Goal: Task Accomplishment & Management: Manage account settings

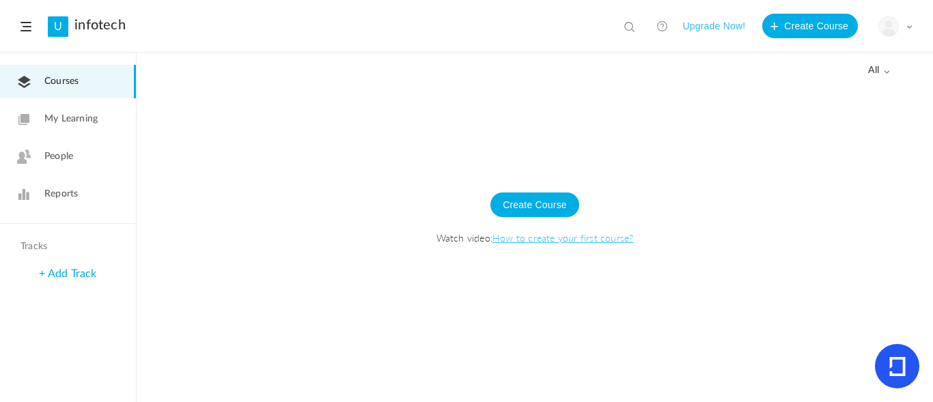
click at [759, 120] on div at bounding box center [535, 243] width 796 height 317
click at [720, 18] on button "Upgrade Now!" at bounding box center [713, 26] width 63 height 25
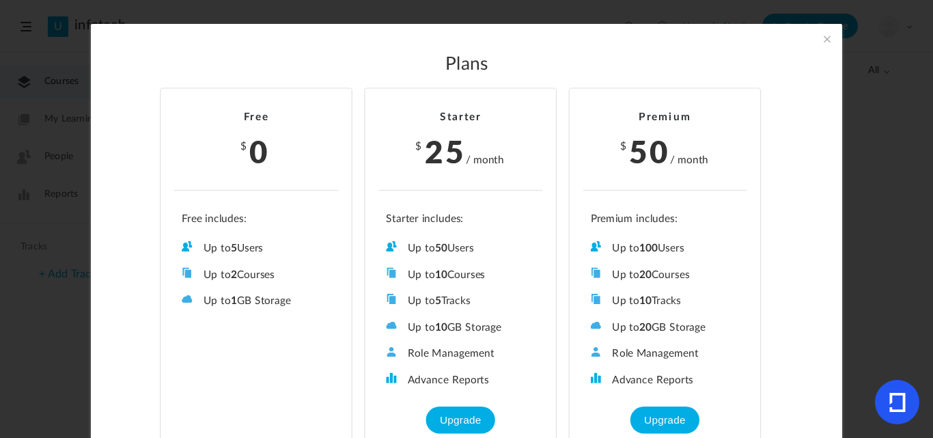
click at [843, 205] on section "Plans Free $ 0 Up to 5 Users Up to 2 Courses Up to 0 Tracks Up to 1 GB Storage …" at bounding box center [466, 219] width 933 height 438
click at [823, 39] on span at bounding box center [826, 38] width 15 height 15
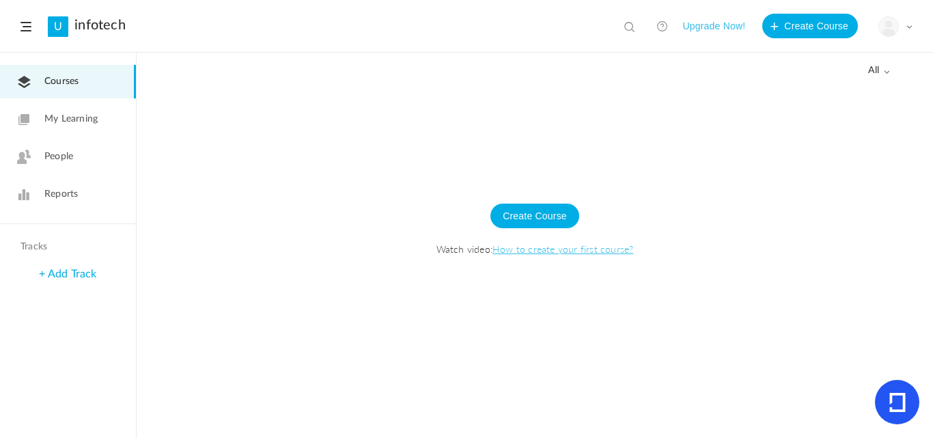
click at [893, 32] on img at bounding box center [888, 26] width 19 height 19
click at [835, 57] on link "My Profile" at bounding box center [847, 60] width 128 height 25
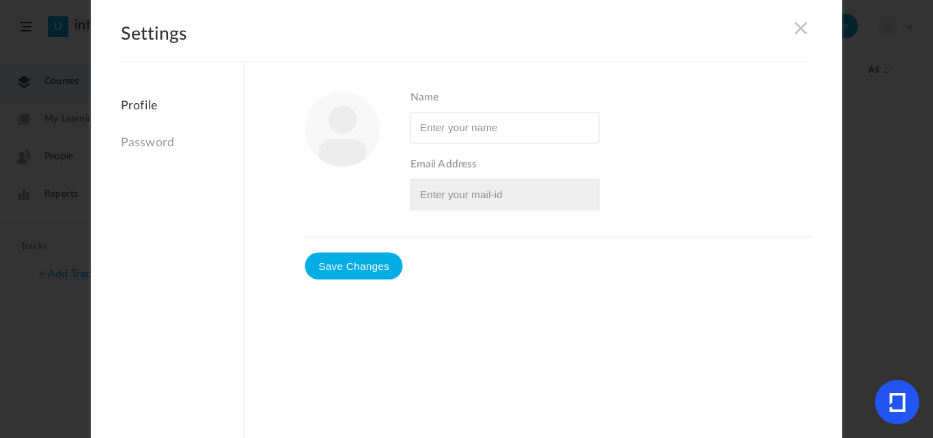
type input "Yash"
type input "[EMAIL_ADDRESS][DOMAIN_NAME]"
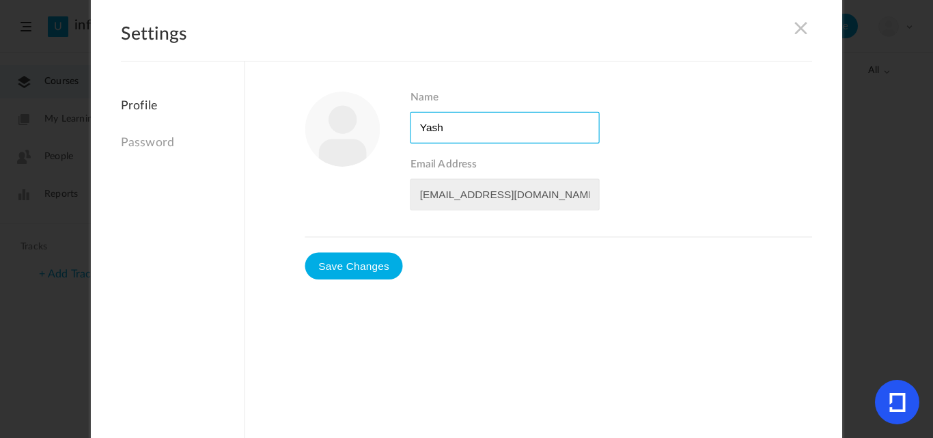
click at [466, 131] on input "Name" at bounding box center [504, 126] width 189 height 31
type input "Y"
type input "Superadmin"
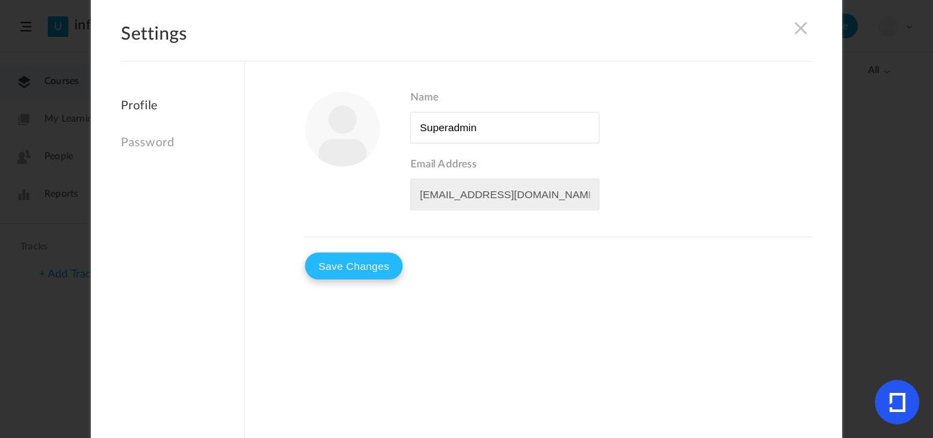
click at [325, 265] on button "Save Changes" at bounding box center [354, 265] width 98 height 27
